Goal: Communication & Community: Answer question/provide support

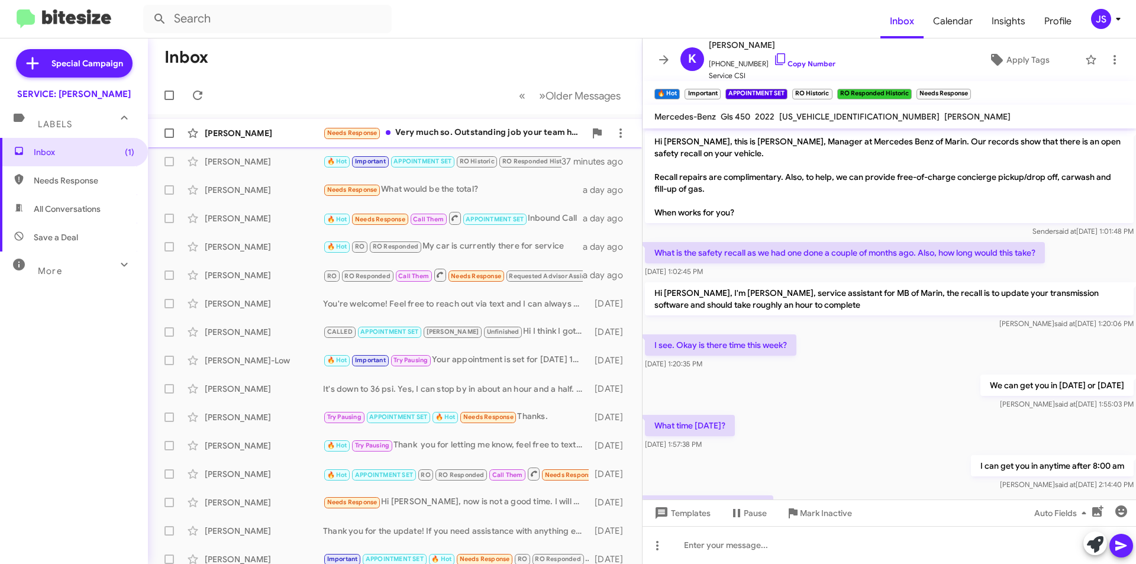
scroll to position [388, 0]
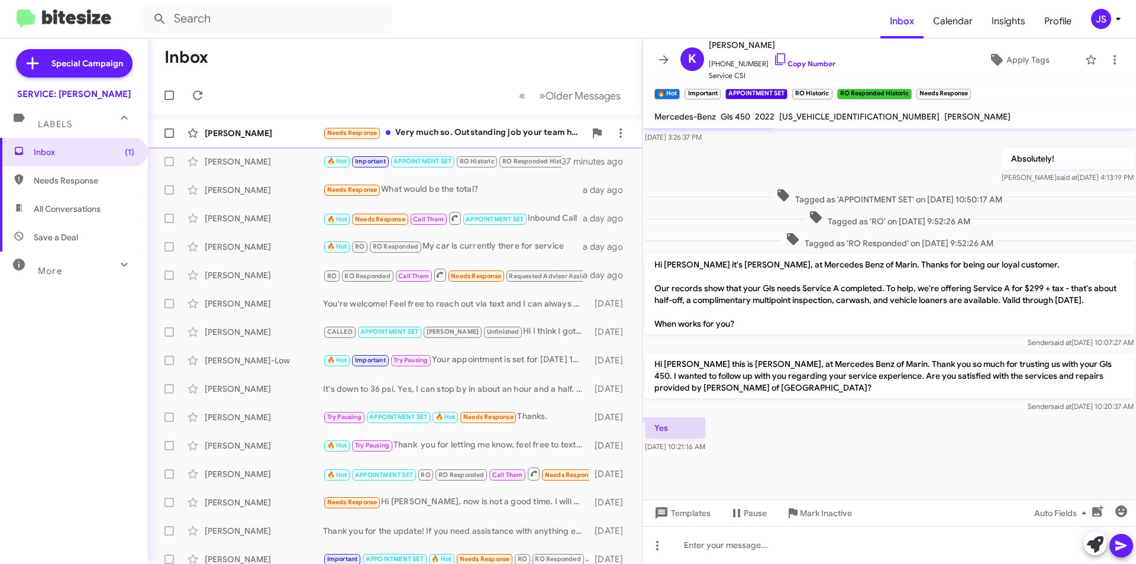
click at [232, 133] on div "[PERSON_NAME]" at bounding box center [264, 133] width 118 height 12
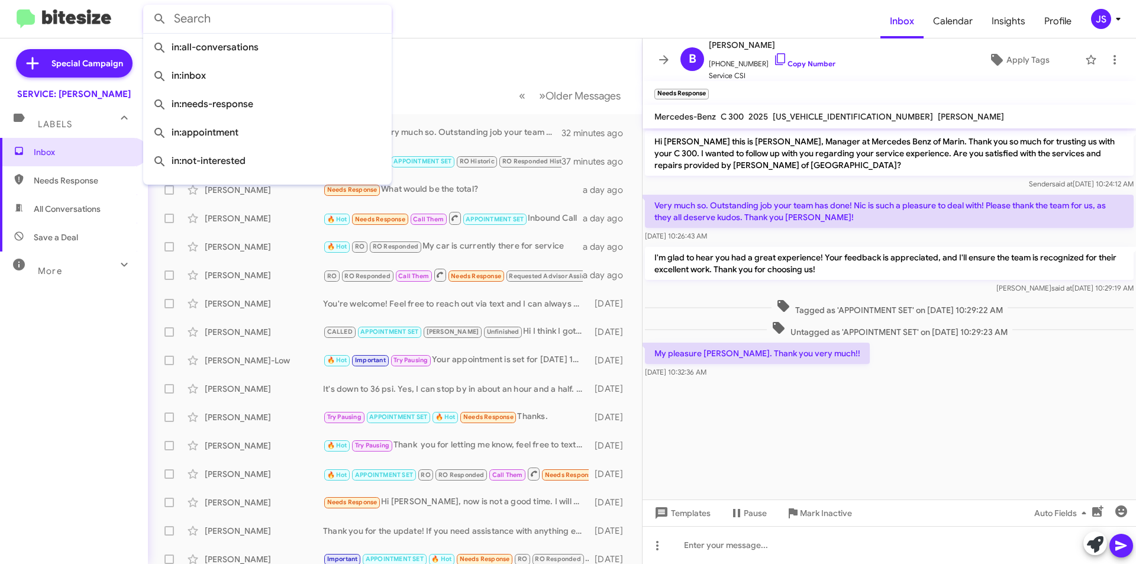
click at [257, 17] on input "text" at bounding box center [267, 19] width 248 height 28
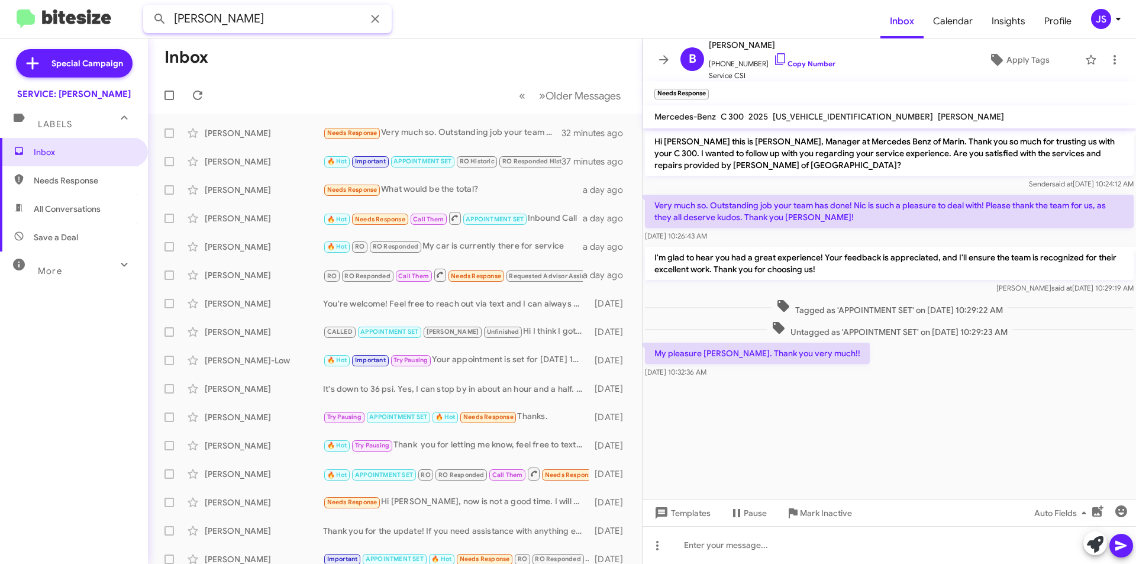
click at [148, 7] on button at bounding box center [160, 19] width 24 height 24
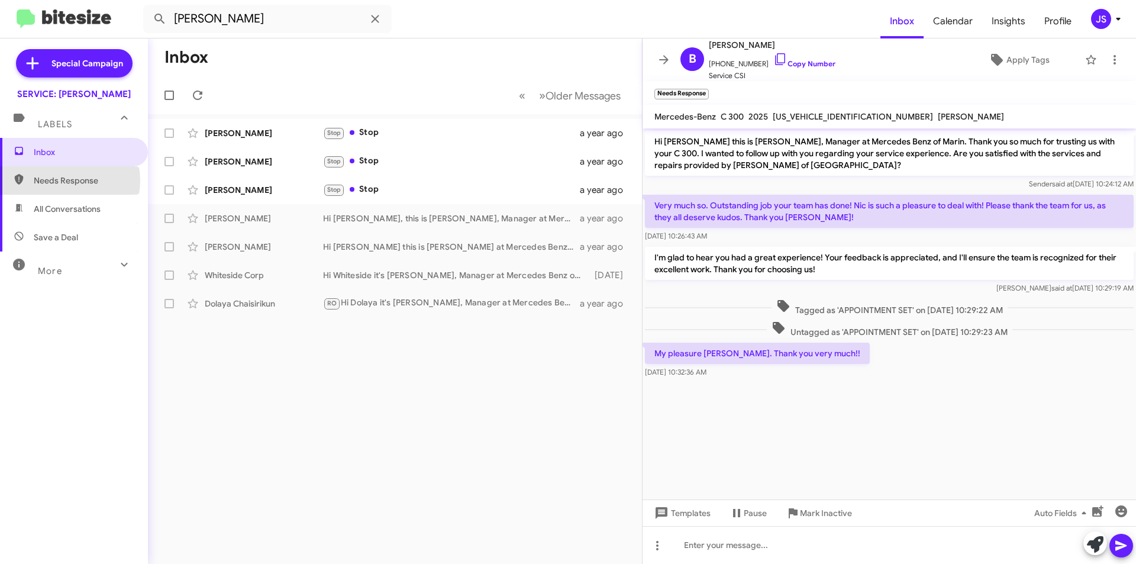
click at [62, 180] on span "Needs Response" at bounding box center [84, 181] width 101 height 12
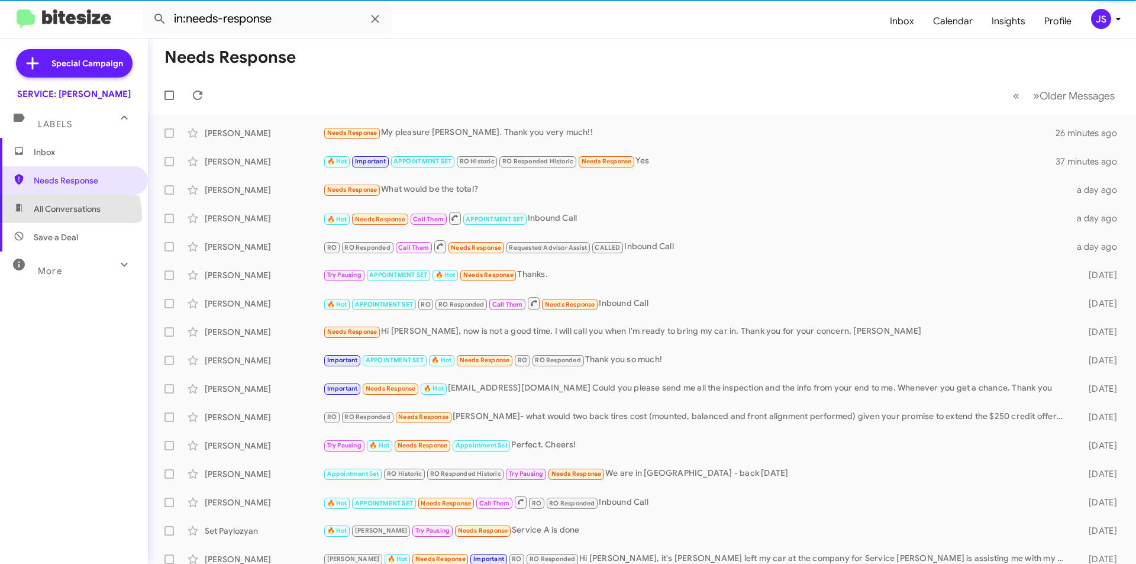
click at [66, 215] on span "All Conversations" at bounding box center [74, 209] width 148 height 28
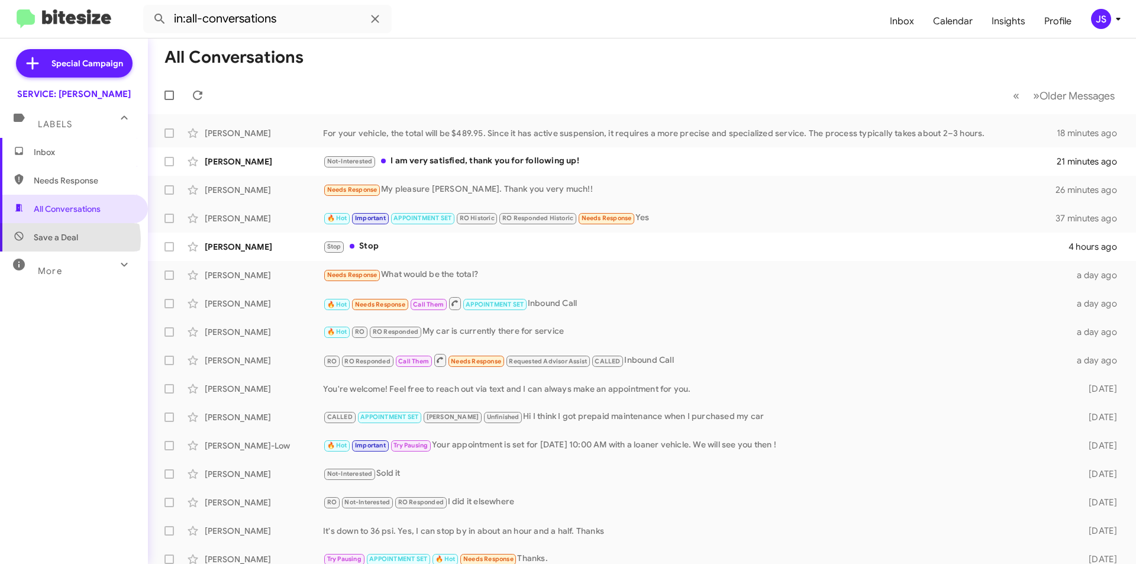
click at [69, 239] on span "Save a Deal" at bounding box center [56, 237] width 44 height 12
type input "in:not-interested"
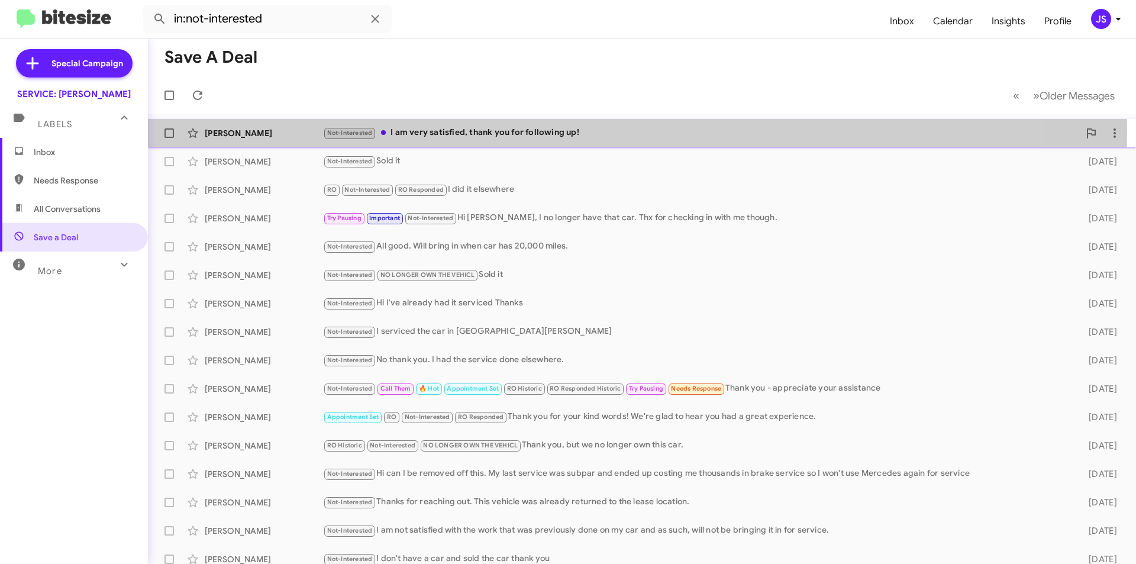
click at [483, 128] on div "Not-Interested I am very satisfied, thank you for following up!" at bounding box center [701, 133] width 756 height 14
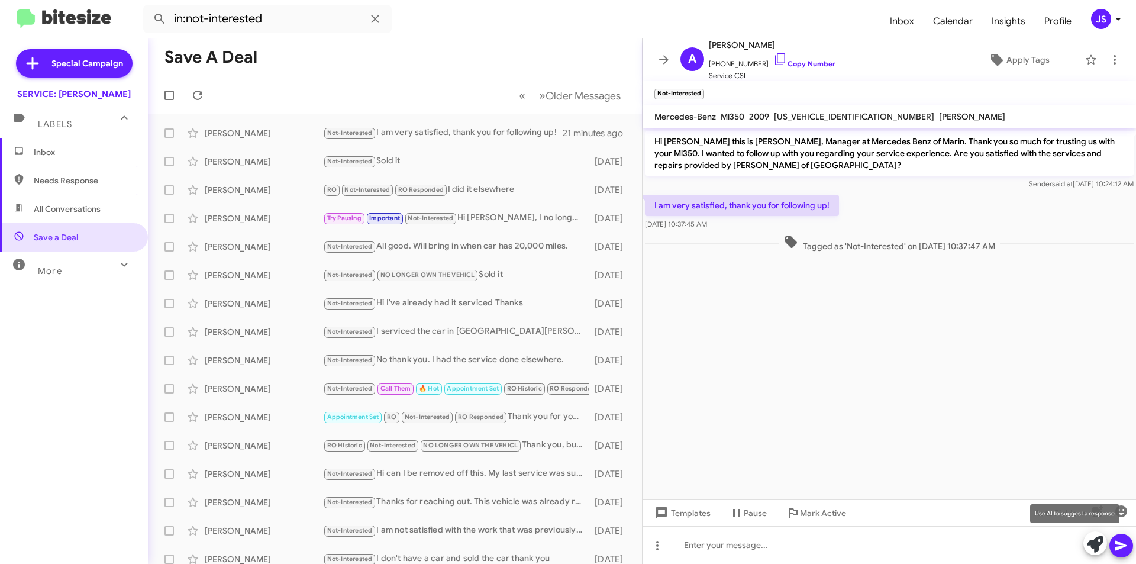
click at [1093, 543] on icon at bounding box center [1095, 544] width 17 height 17
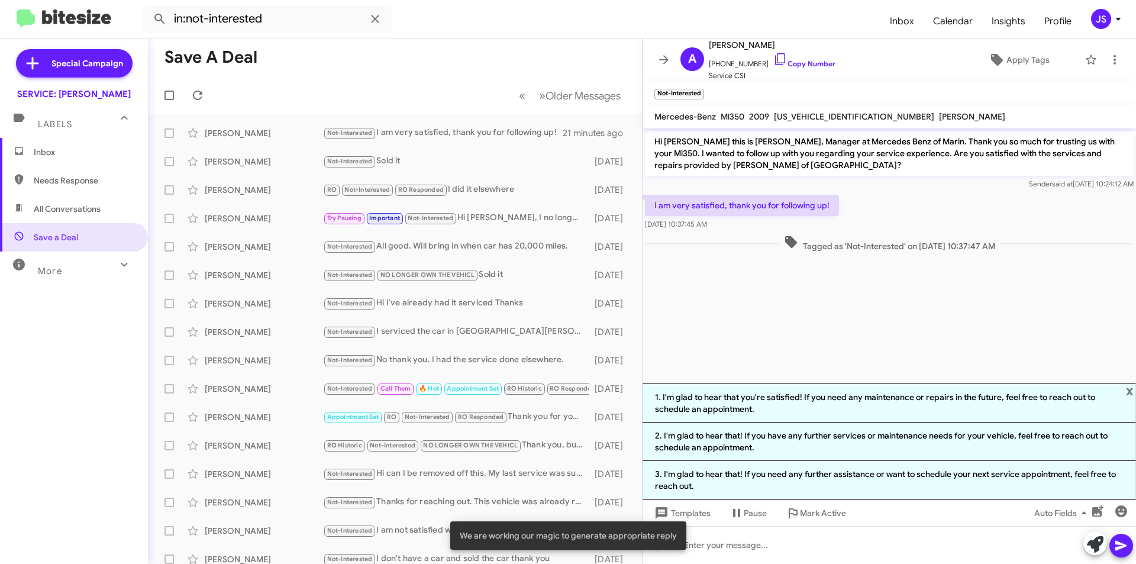
click at [753, 262] on div at bounding box center [888, 258] width 493 height 9
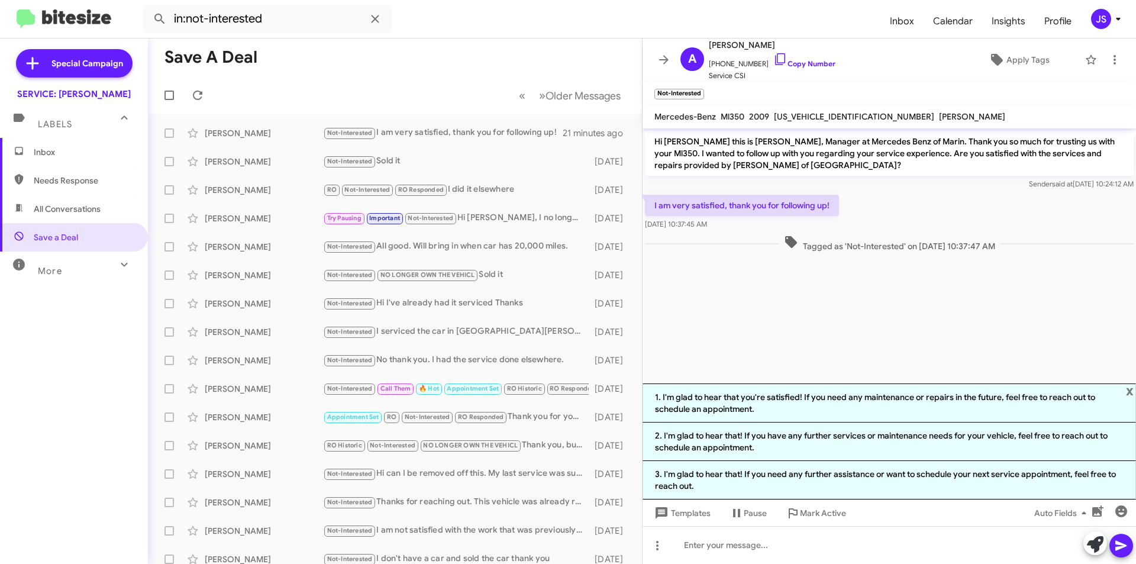
click at [41, 146] on span "Inbox" at bounding box center [74, 152] width 148 height 28
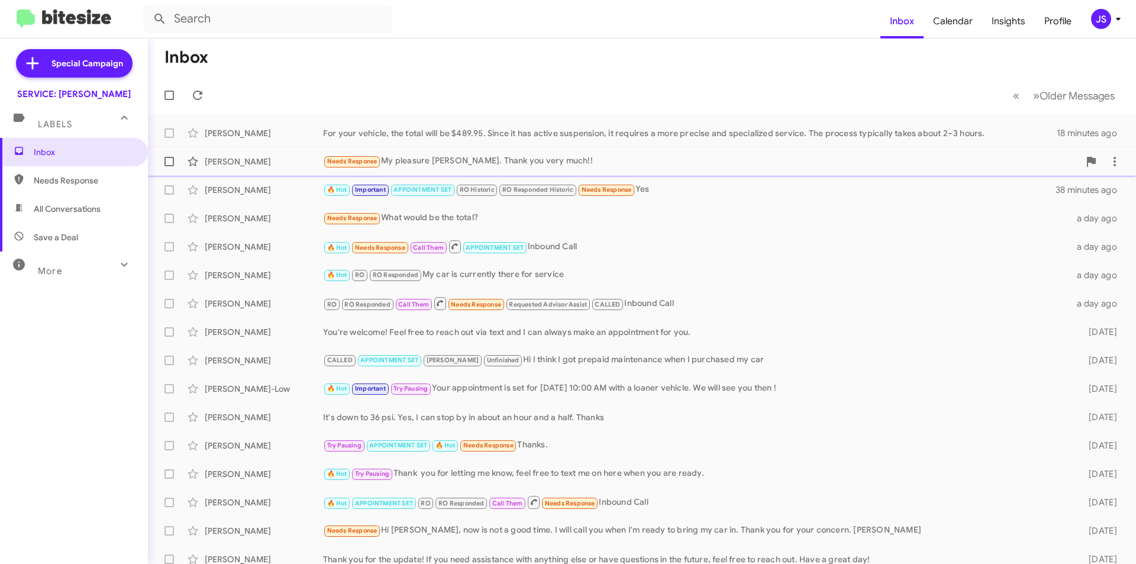
click at [692, 147] on span "[PERSON_NAME] Needs Response My pleasure [PERSON_NAME]. Thank you very much!! 2…" at bounding box center [642, 161] width 988 height 28
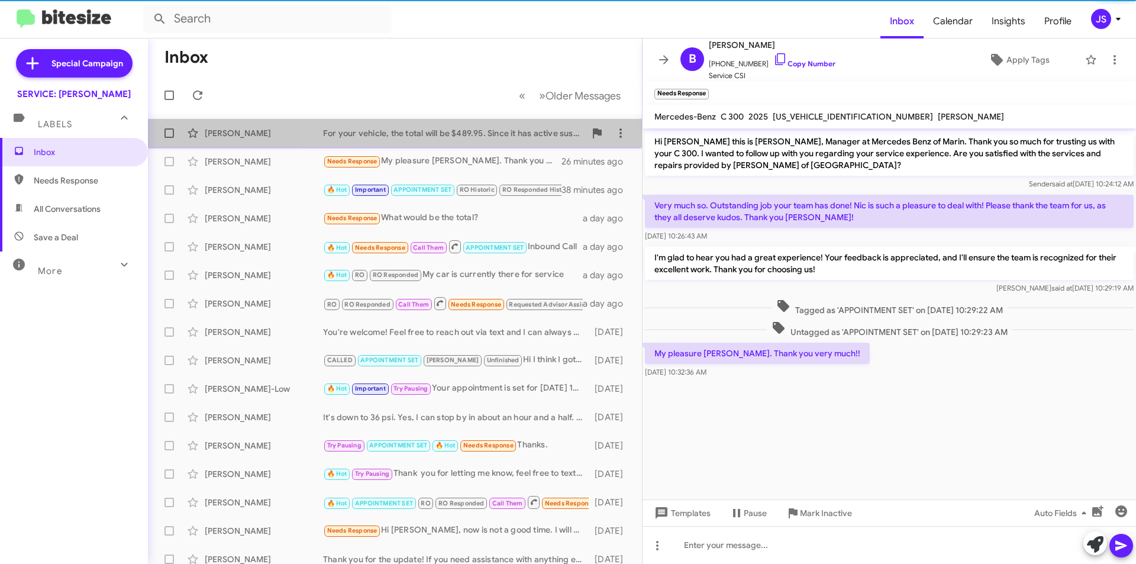
click at [546, 138] on div "For your vehicle, the total will be $489.95. Since it has active suspension, it…" at bounding box center [454, 133] width 262 height 12
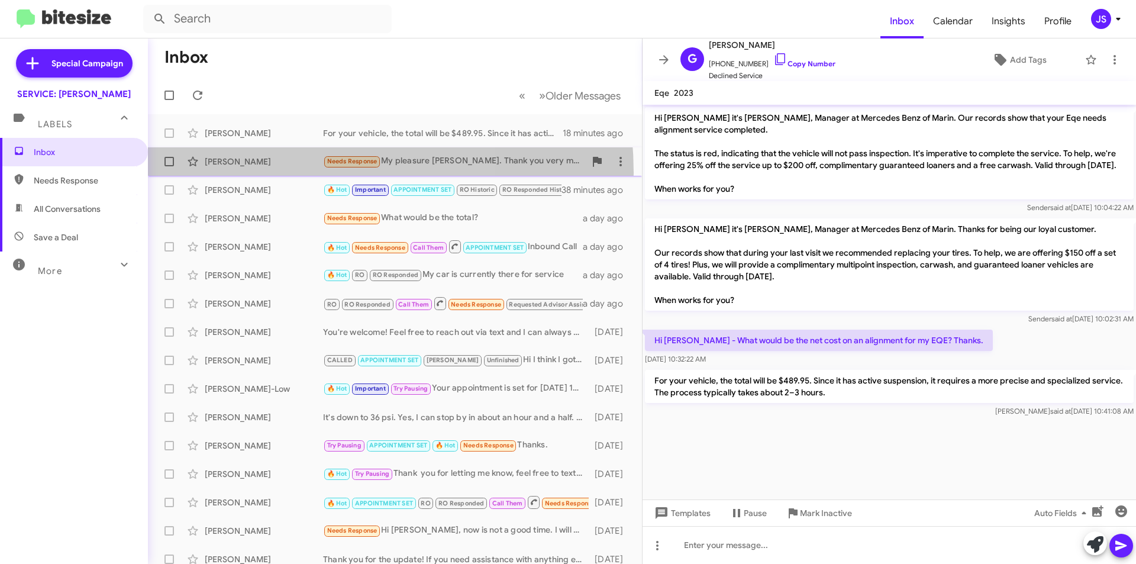
click at [263, 173] on div "[PERSON_NAME] Needs Response My pleasure [PERSON_NAME]. Thank you very much!! 2…" at bounding box center [394, 162] width 475 height 24
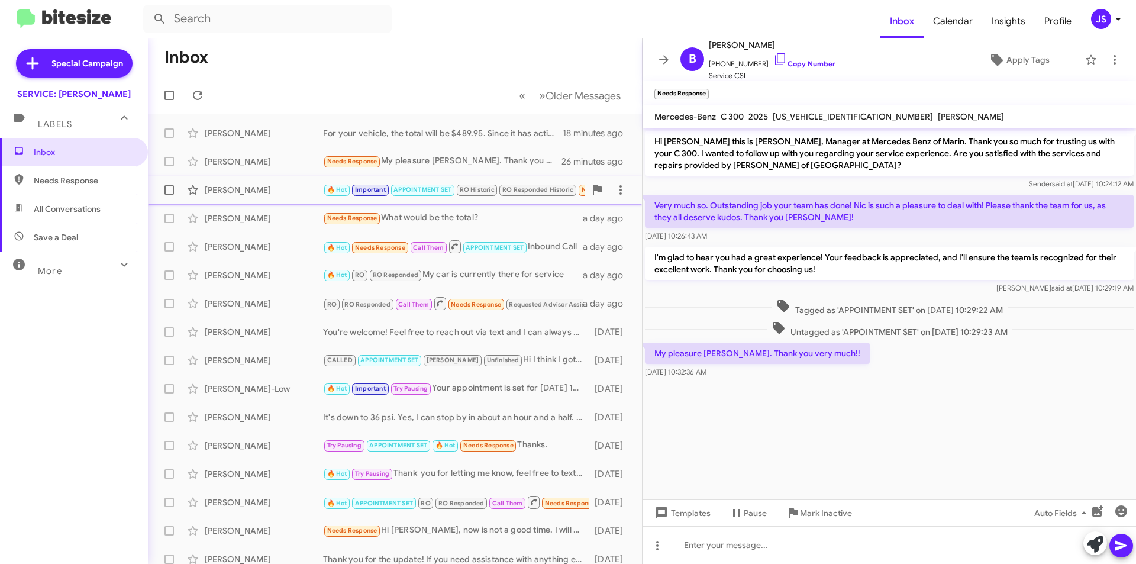
click at [262, 186] on div "[PERSON_NAME]" at bounding box center [264, 190] width 118 height 12
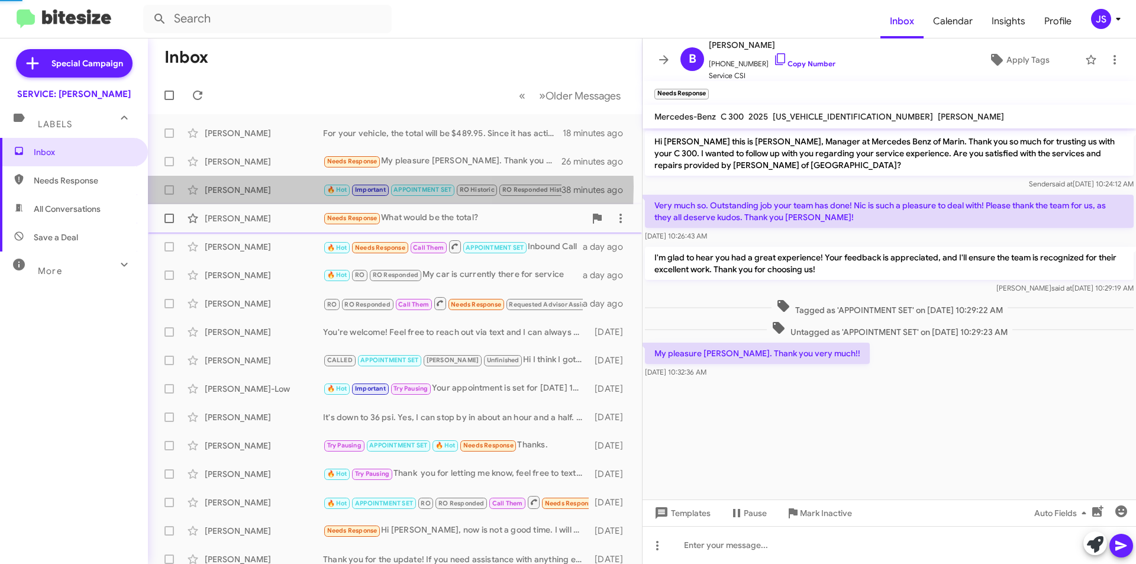
scroll to position [388, 0]
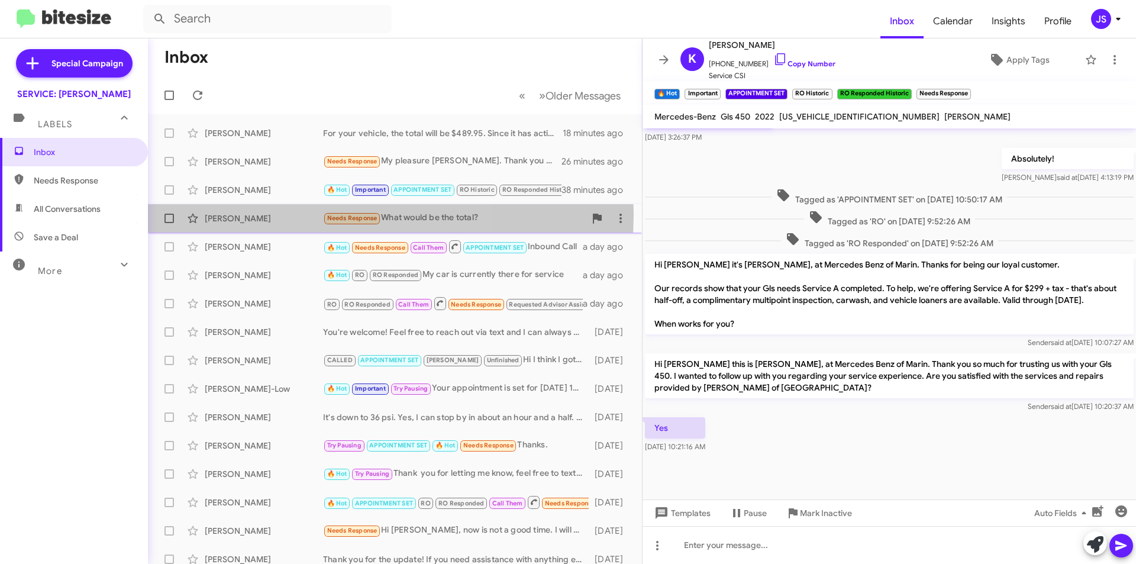
click at [262, 214] on div "[PERSON_NAME]" at bounding box center [264, 218] width 118 height 12
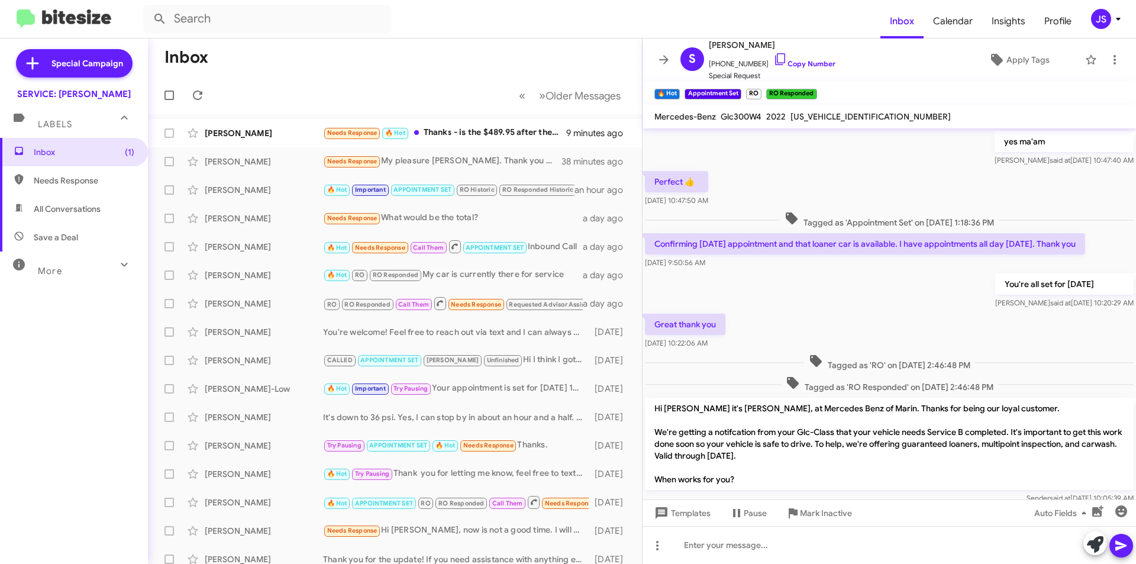
scroll to position [555, 0]
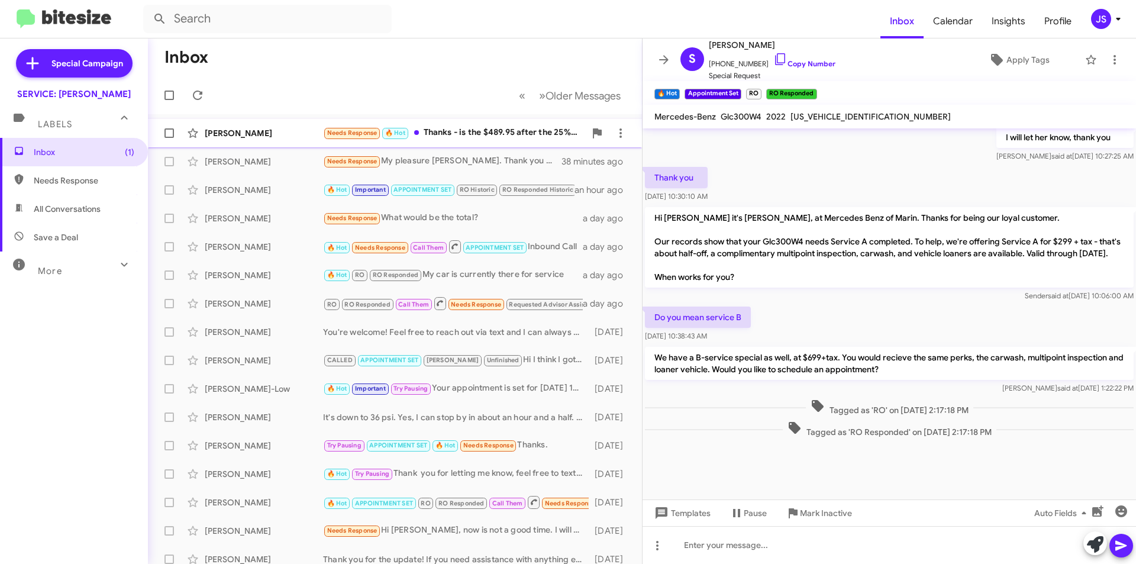
click at [446, 135] on div "Needs Response 🔥 Hot Thanks - is the $489.95 after the 25% discount? Or would t…" at bounding box center [454, 133] width 262 height 14
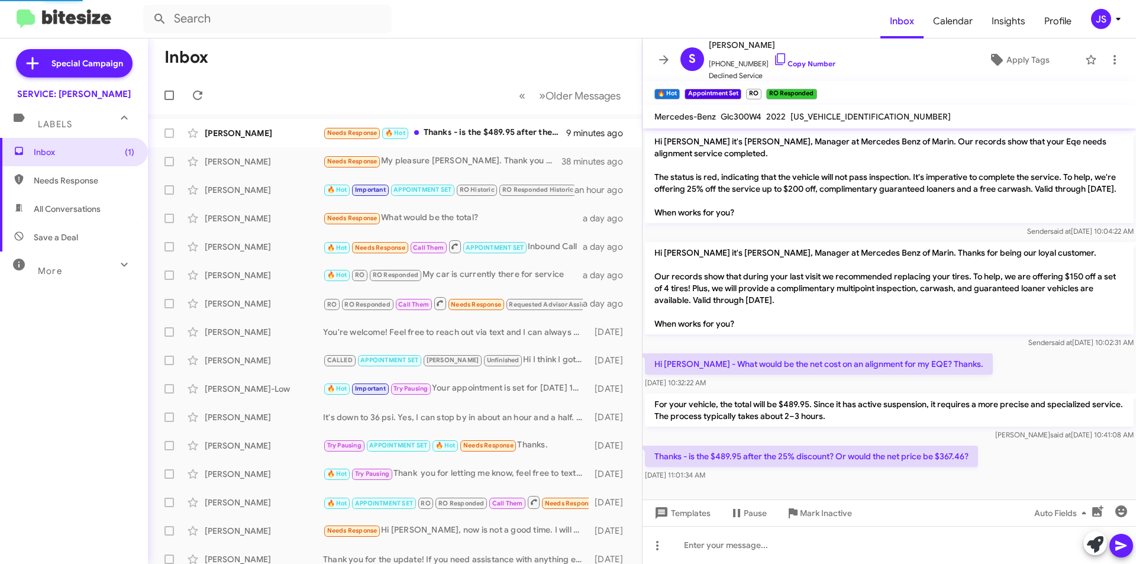
scroll to position [11, 0]
